Goal: Book appointment/travel/reservation

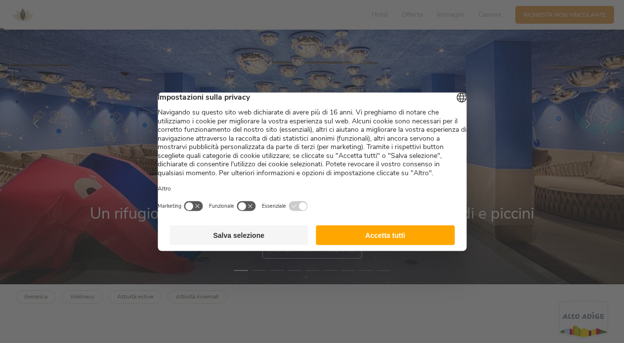
scroll to position [148, 0]
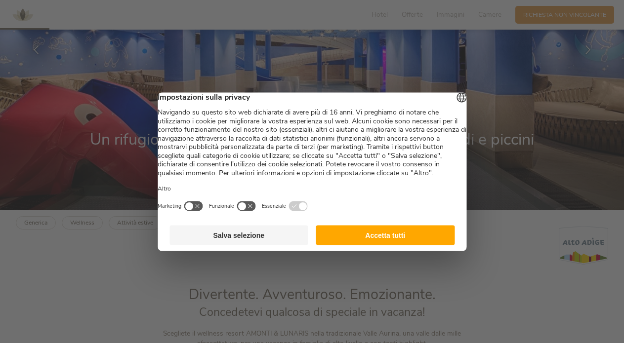
click at [420, 245] on button "Accetta tutti" at bounding box center [385, 235] width 139 height 20
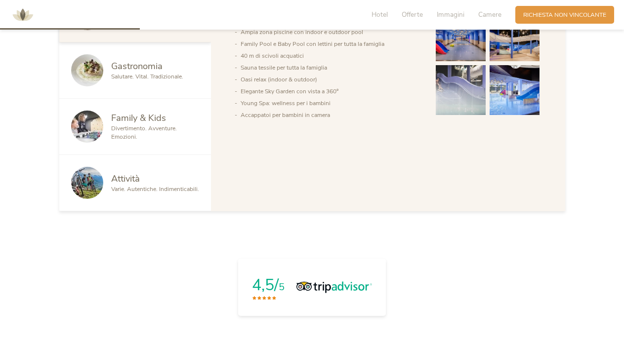
scroll to position [543, 0]
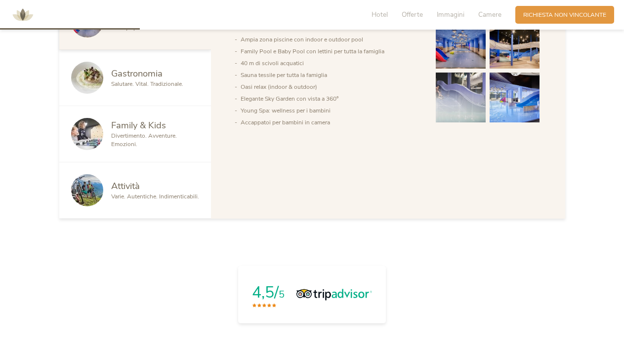
click at [174, 145] on div "Divertimento. Avventure. Emozioni." at bounding box center [155, 140] width 88 height 17
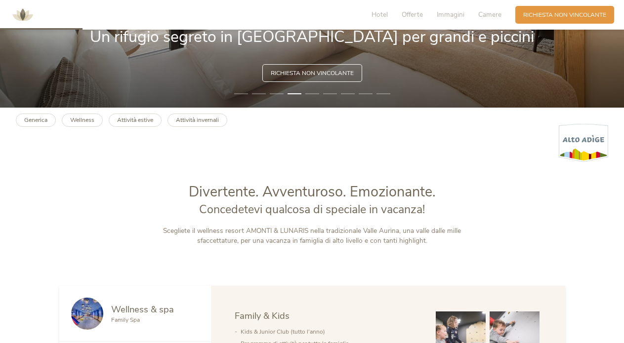
scroll to position [247, 0]
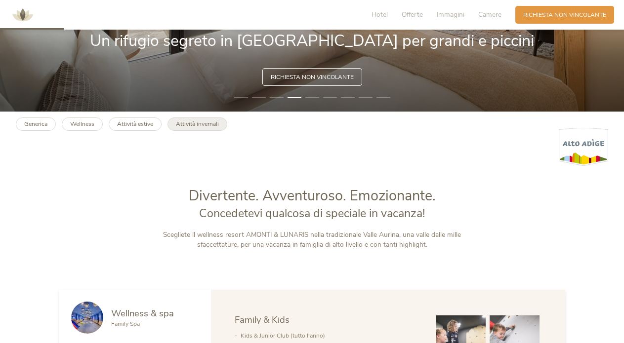
click at [183, 124] on b "Attività invernali" at bounding box center [197, 124] width 43 height 8
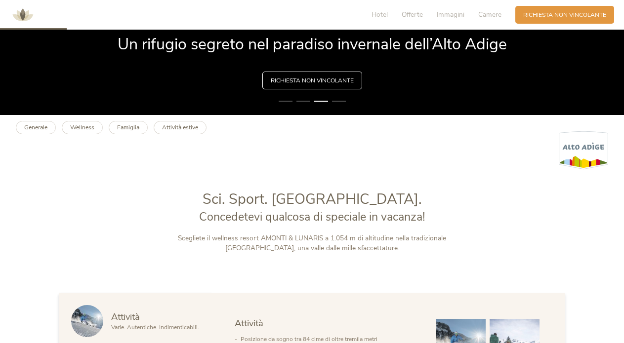
scroll to position [296, 0]
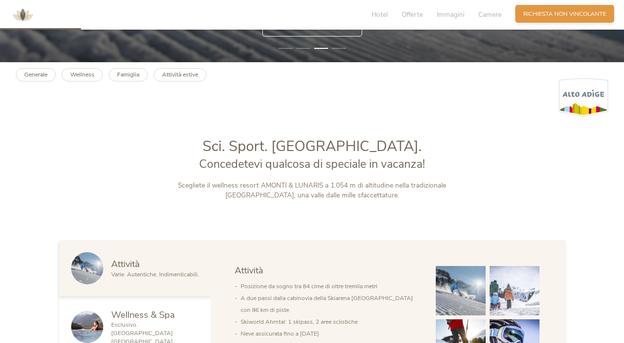
click at [578, 11] on span "Richiesta non vincolante" at bounding box center [564, 14] width 83 height 8
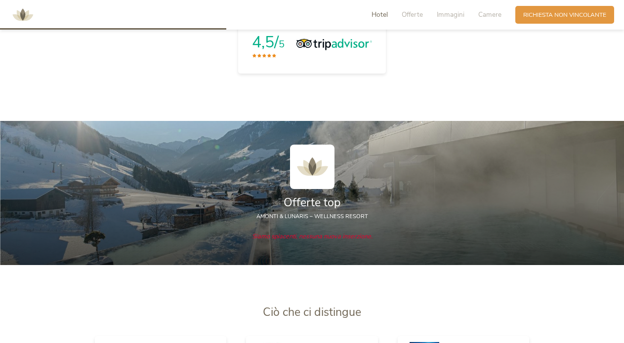
scroll to position [898, 0]
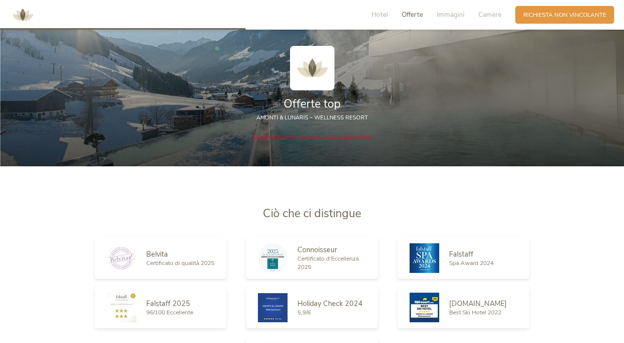
drag, startPoint x: 304, startPoint y: 93, endPoint x: 305, endPoint y: 73, distance: 19.8
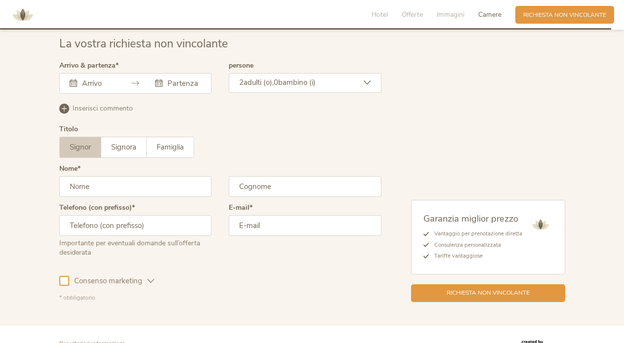
scroll to position [2232, 0]
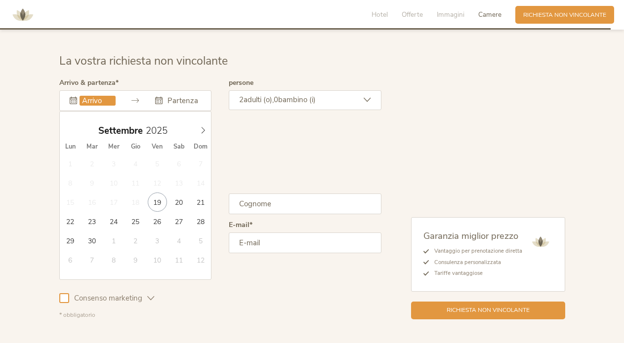
click at [89, 99] on input "text" at bounding box center [98, 101] width 36 height 10
click at [202, 127] on icon at bounding box center [203, 130] width 7 height 7
click at [203, 127] on icon at bounding box center [203, 130] width 7 height 7
type input "2026"
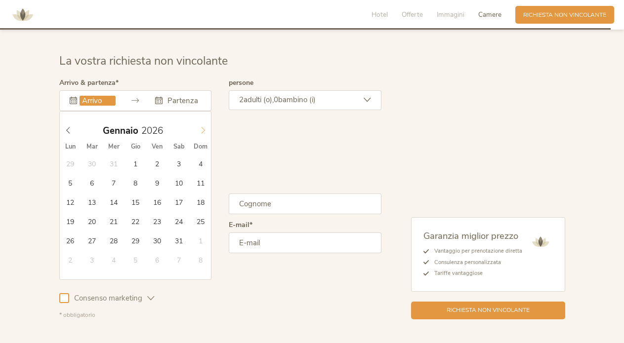
click at [203, 127] on icon at bounding box center [203, 130] width 7 height 7
type input "02.01.2026"
type input "2026"
type input "06.01.2026"
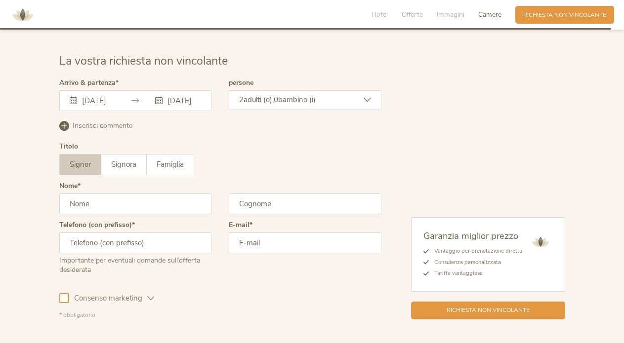
scroll to position [0, 0]
click at [122, 121] on span "Inserisci commento" at bounding box center [103, 126] width 60 height 10
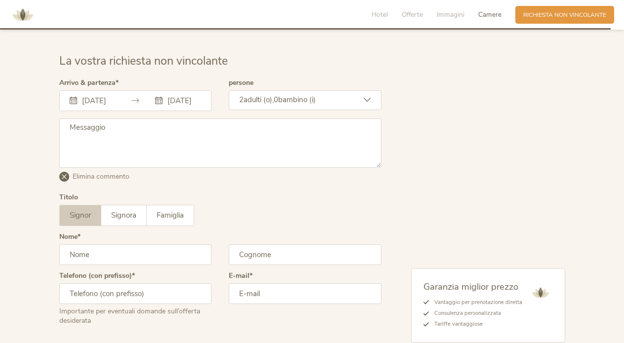
click at [120, 129] on textarea at bounding box center [220, 143] width 322 height 49
type textarea "Periodi alternativi: 26/12 - 30/12 Altri periodi sempre di 4 notti con weekend …"
click at [341, 96] on div "2 adulti (o), 0 bambino (i)" at bounding box center [305, 100] width 153 height 20
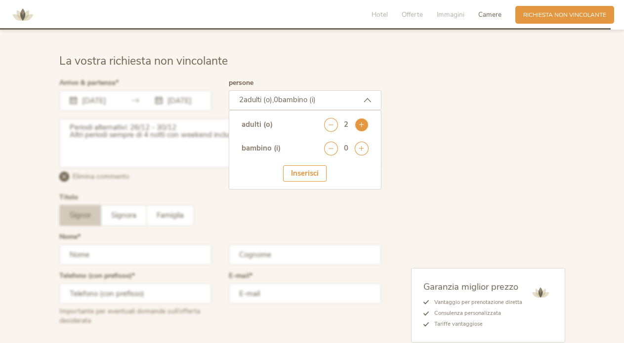
click at [359, 118] on icon at bounding box center [362, 125] width 14 height 14
click at [308, 166] on div "Inserisci" at bounding box center [304, 174] width 43 height 16
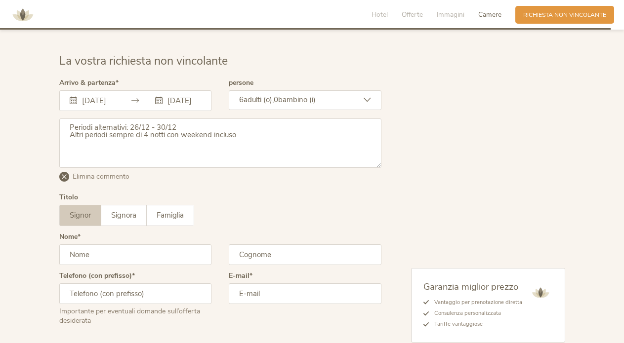
drag, startPoint x: 353, startPoint y: 90, endPoint x: 361, endPoint y: 94, distance: 9.1
click at [353, 90] on div "6 adulti (o), 0 bambino (i)" at bounding box center [305, 100] width 153 height 20
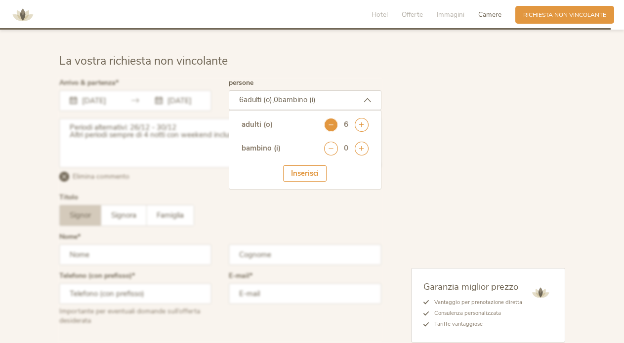
click at [333, 122] on icon at bounding box center [331, 125] width 14 height 14
click at [355, 142] on icon at bounding box center [362, 149] width 14 height 14
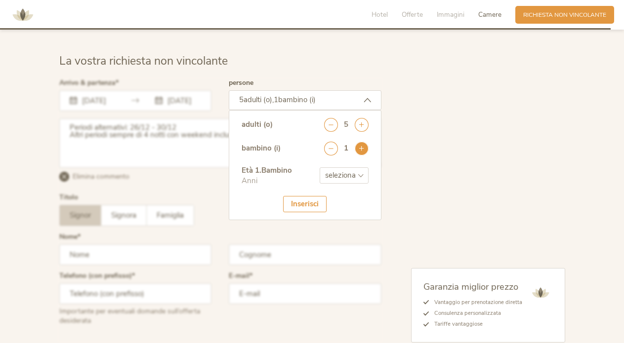
click at [355, 142] on icon at bounding box center [362, 149] width 14 height 14
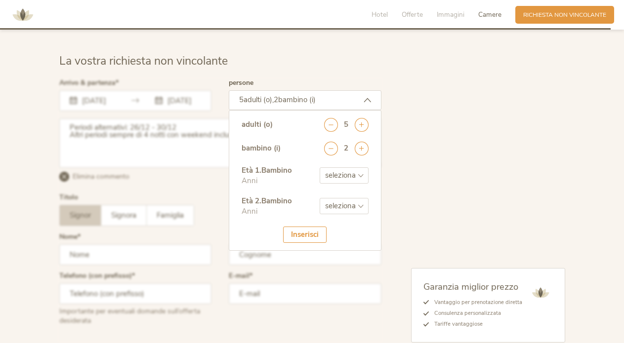
click at [356, 169] on select "seleziona 0 1 2 3 4 5 6 7 8 9 10 11 12 13 14 15 16 17" at bounding box center [344, 175] width 49 height 16
select select "4"
click at [320, 167] on select "seleziona 0 1 2 3 4 5 6 7 8 9 10 11 12 13 14 15 16 17" at bounding box center [344, 175] width 49 height 16
click at [349, 205] on select "seleziona 0 1 2 3 4 5 6 7 8 9 10 11 12 13 14 15 16 17" at bounding box center [344, 206] width 49 height 16
select select "2"
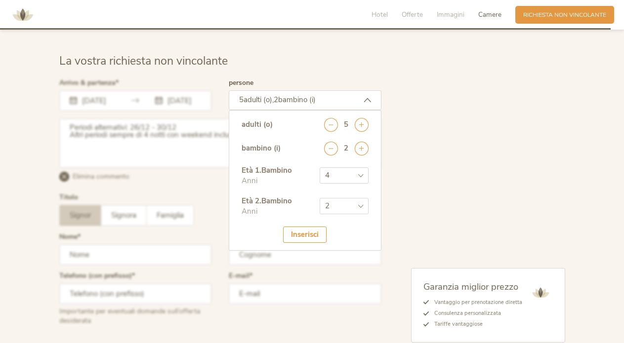
click at [320, 198] on select "seleziona 0 1 2 3 4 5 6 7 8 9 10 11 12 13 14 15 16 17" at bounding box center [344, 206] width 49 height 16
click at [315, 230] on div "Inserisci" at bounding box center [304, 235] width 43 height 16
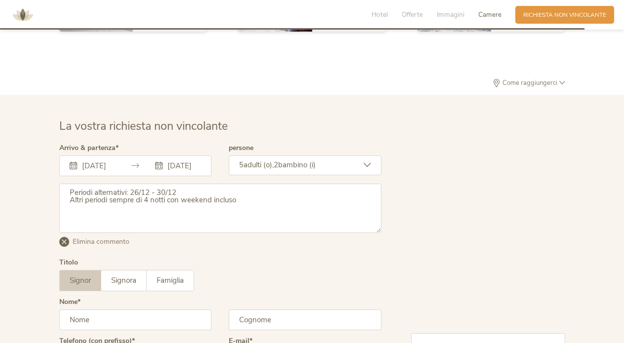
scroll to position [2184, 0]
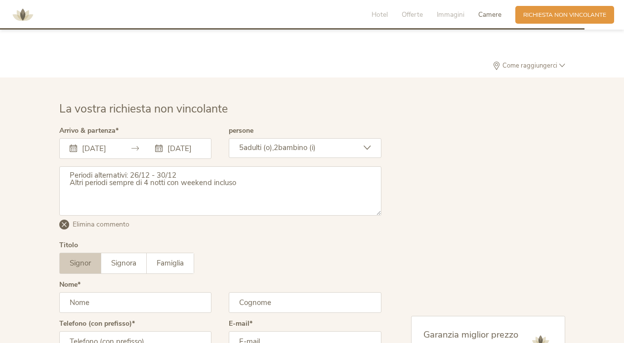
click at [244, 178] on textarea "Periodi alternativi: 26/12 - 30/12 Altri periodi sempre di 4 notti con weekend …" at bounding box center [220, 191] width 322 height 49
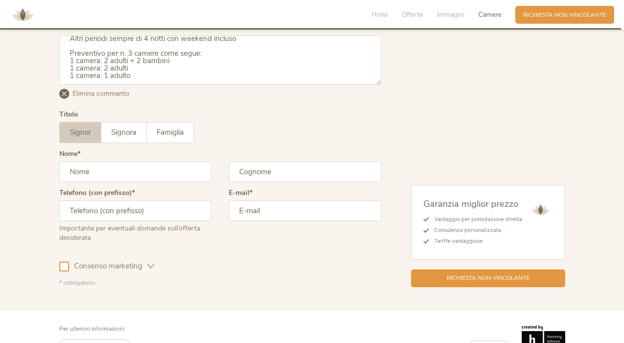
scroll to position [2332, 0]
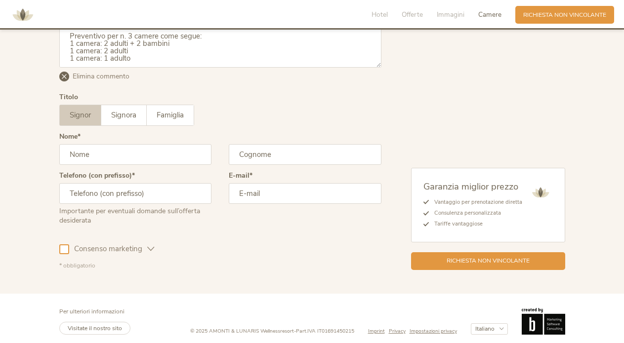
type textarea "Periodi alternativi: 26/12 - 30/12 Altri periodi sempre di 4 notti con weekend …"
click at [140, 147] on input "text" at bounding box center [135, 154] width 153 height 21
type input "Sara"
type input "Ballardini"
click at [117, 188] on input "text" at bounding box center [135, 193] width 153 height 21
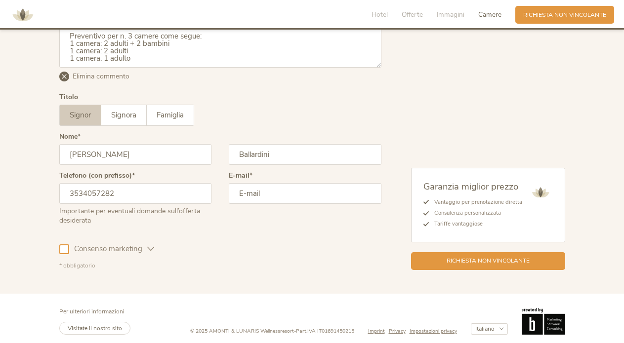
type input "3534057282"
click at [247, 190] on input "email" at bounding box center [305, 193] width 153 height 21
type input "saraballardini90@gmail.com"
click at [155, 242] on div "Consenso marketing Consenso profilazione" at bounding box center [220, 247] width 322 height 29
click at [148, 247] on icon at bounding box center [150, 249] width 7 height 7
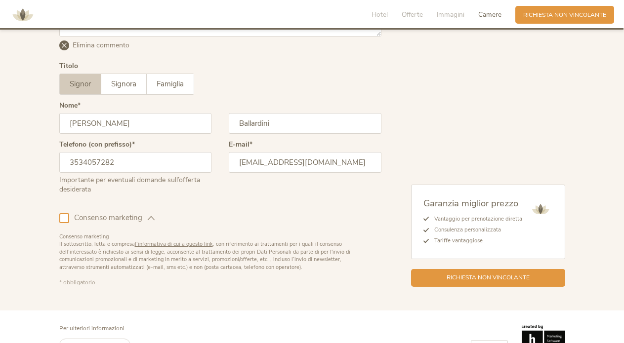
scroll to position [2380, 0]
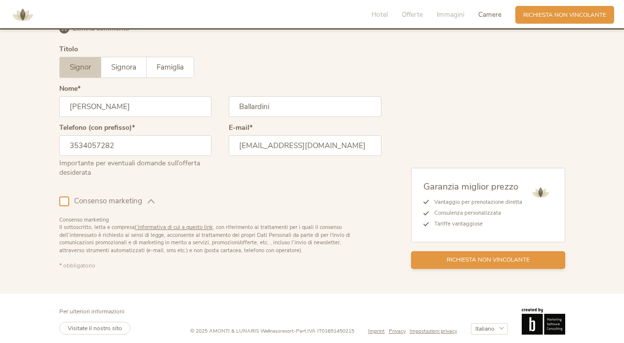
click at [468, 258] on span "Richiesta non vincolante" at bounding box center [488, 260] width 83 height 8
